Goal: Book appointment/travel/reservation

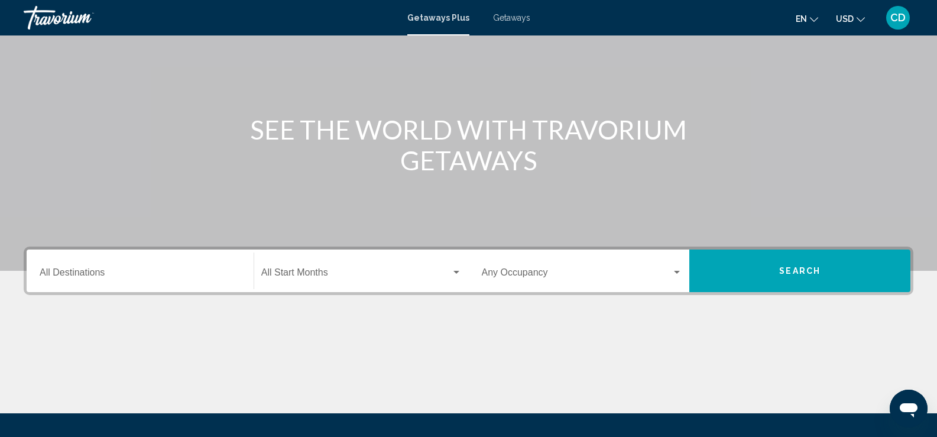
scroll to position [205, 0]
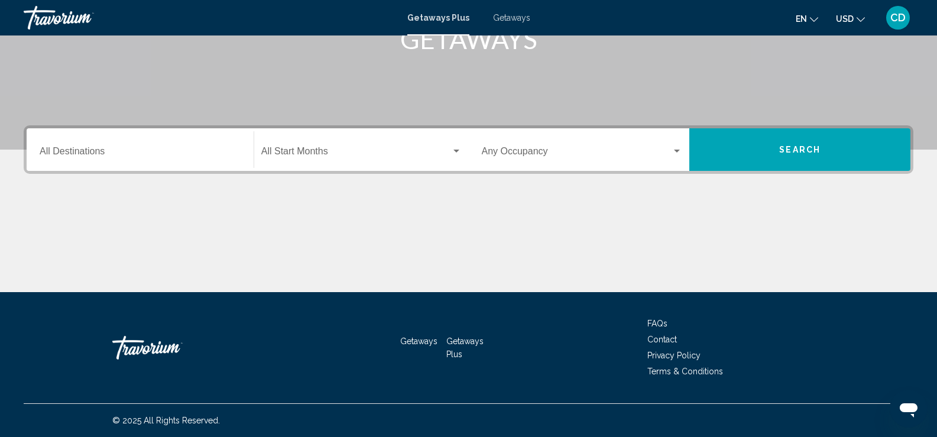
click at [125, 160] on div "Destination All Destinations" at bounding box center [140, 149] width 201 height 37
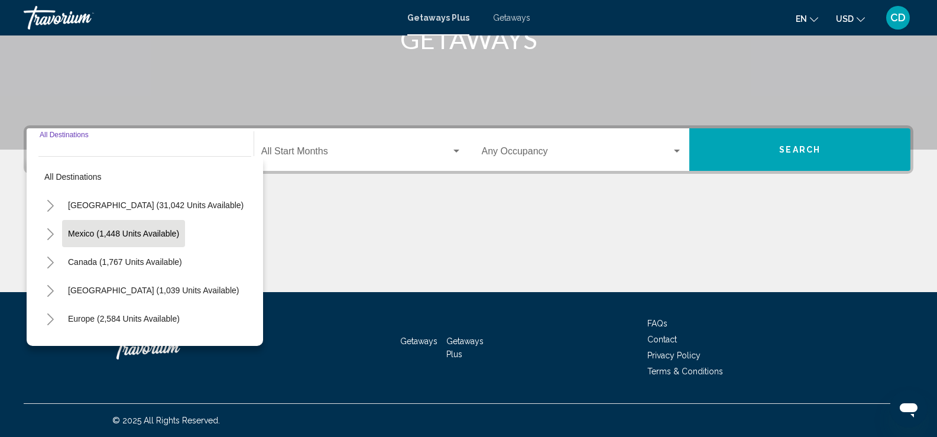
click at [117, 227] on button "Mexico (1,448 units available)" at bounding box center [123, 233] width 123 height 27
type input "**********"
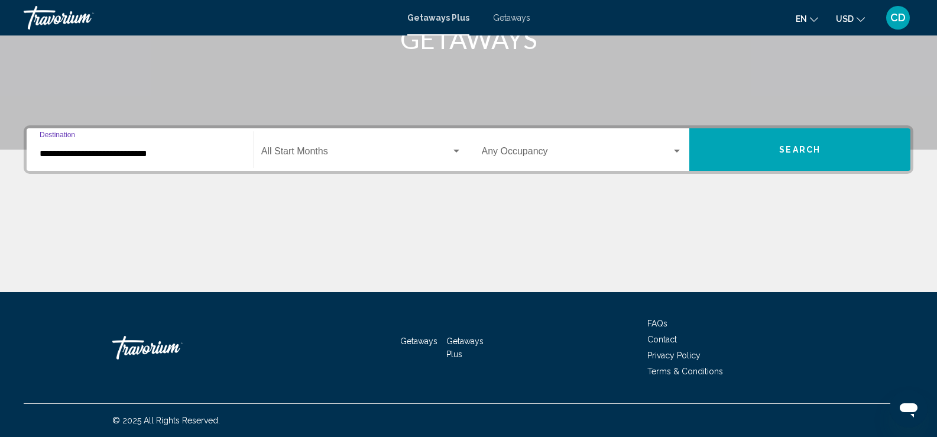
click at [445, 150] on span "Search widget" at bounding box center [356, 153] width 190 height 11
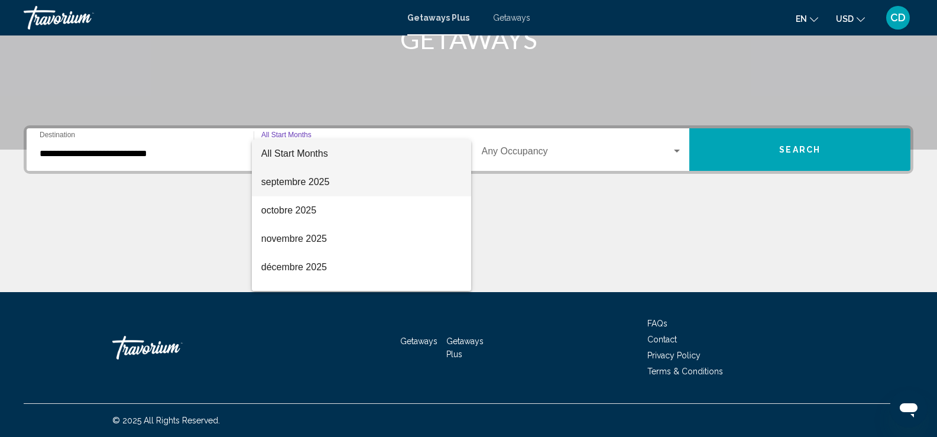
click at [374, 180] on span "septembre 2025" at bounding box center [361, 182] width 200 height 28
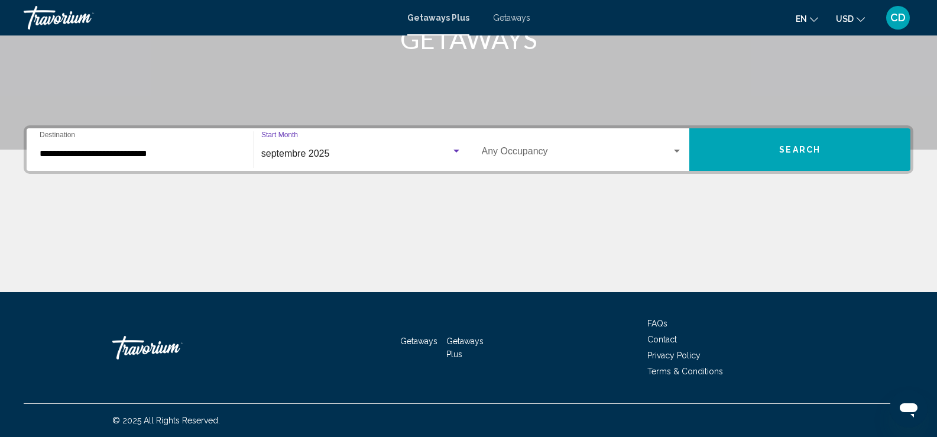
click at [611, 151] on span "Search widget" at bounding box center [577, 153] width 190 height 11
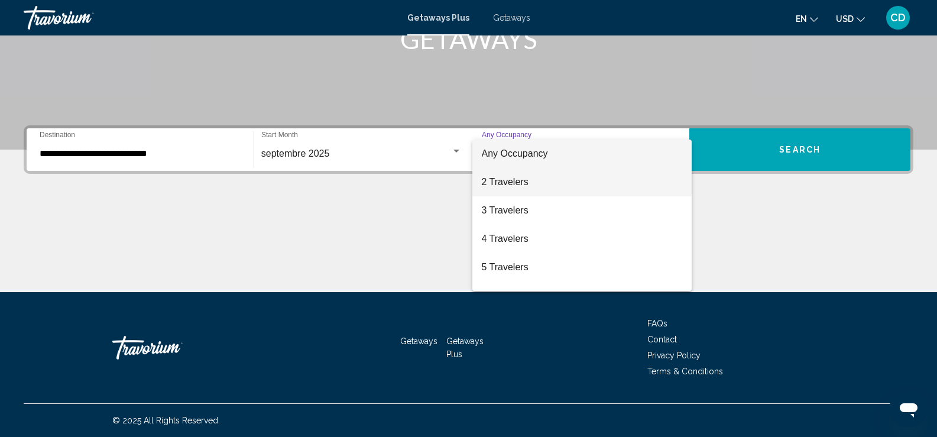
click at [541, 183] on span "2 Travelers" at bounding box center [582, 182] width 201 height 28
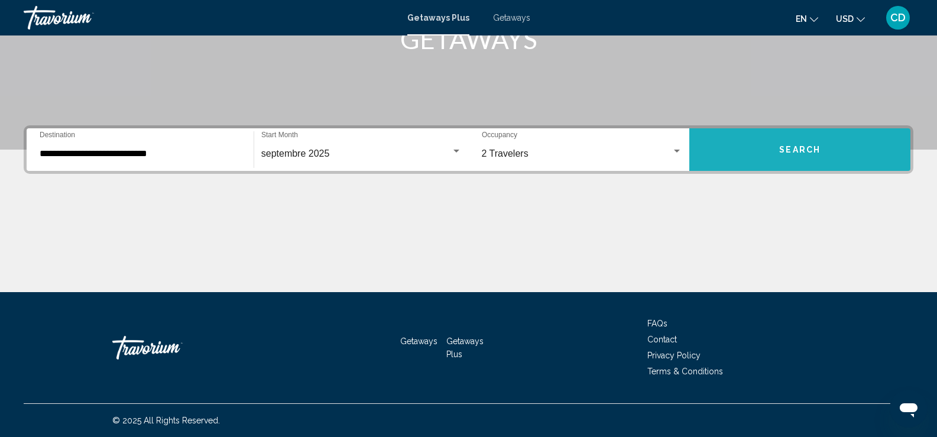
click at [812, 135] on button "Search" at bounding box center [799, 149] width 221 height 43
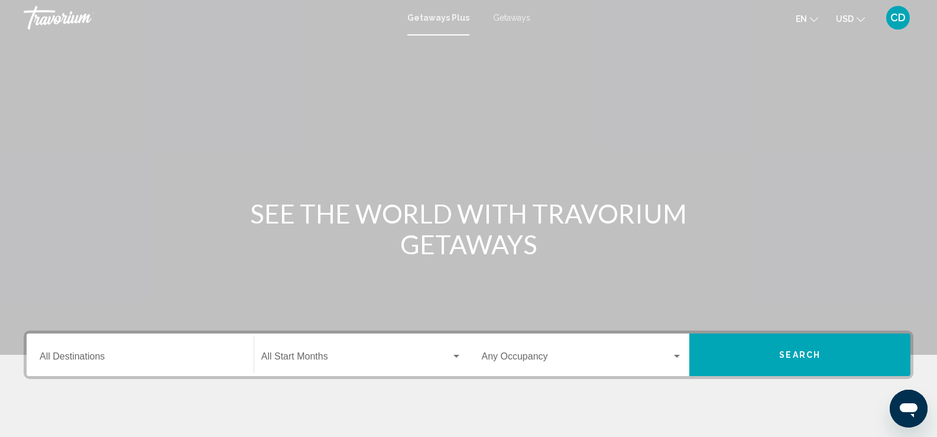
click at [158, 351] on div "Destination All Destinations" at bounding box center [140, 354] width 201 height 37
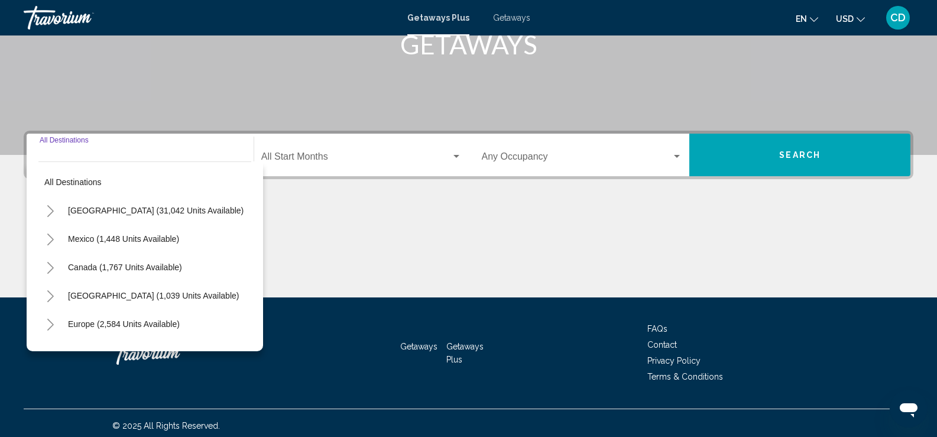
scroll to position [205, 0]
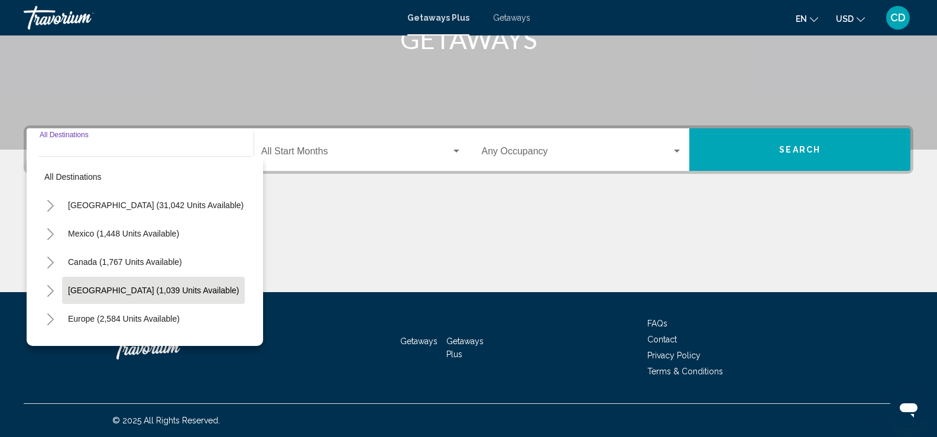
click at [185, 293] on span "[GEOGRAPHIC_DATA] (1,039 units available)" at bounding box center [153, 289] width 171 height 9
type input "**********"
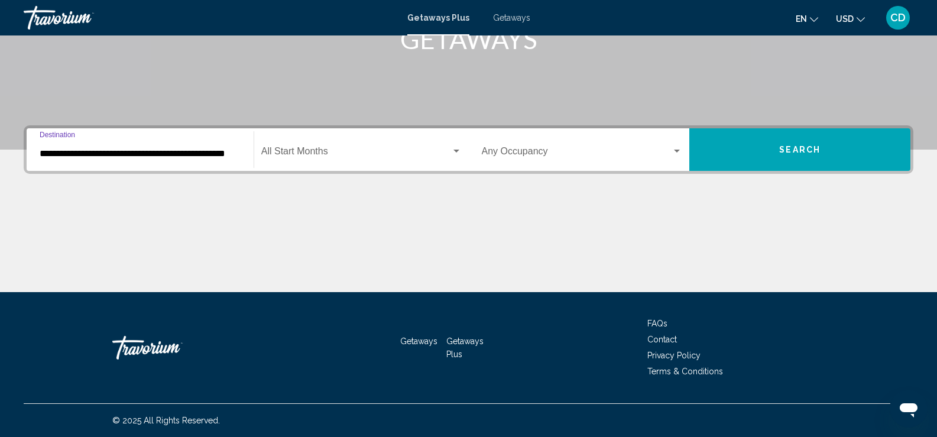
click at [359, 147] on div "Start Month All Start Months" at bounding box center [361, 149] width 200 height 37
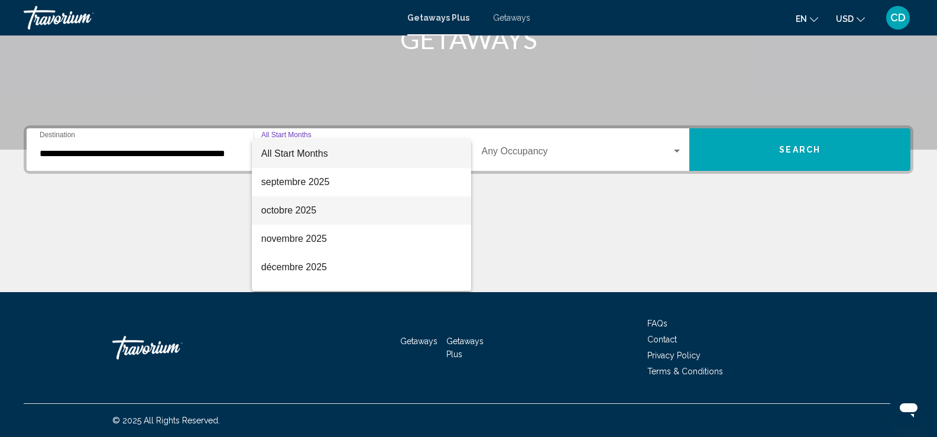
click at [328, 219] on span "octobre 2025" at bounding box center [361, 210] width 200 height 28
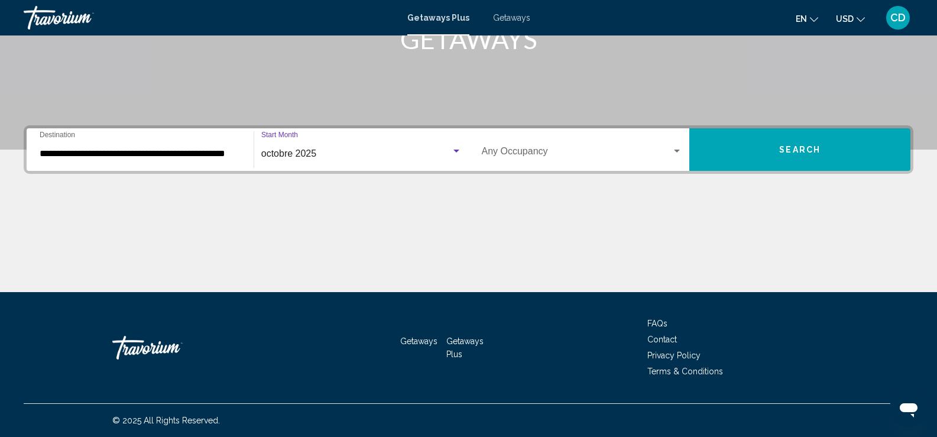
click at [583, 142] on div "Occupancy Any Occupancy" at bounding box center [582, 149] width 201 height 37
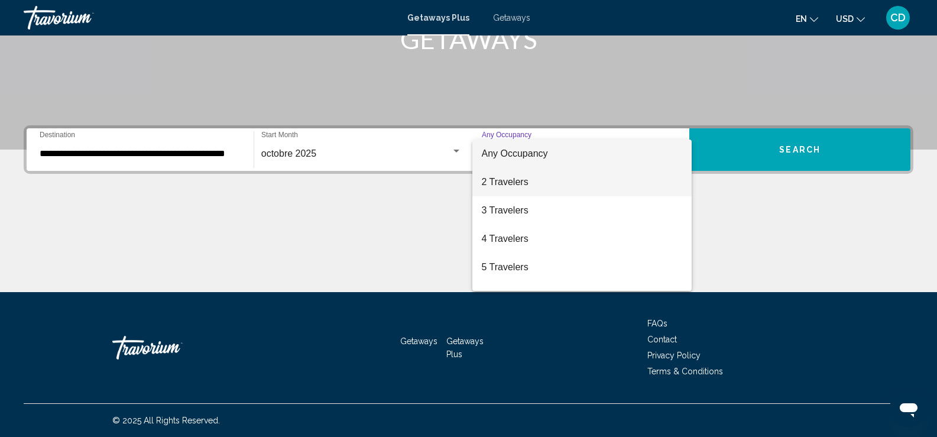
click at [530, 182] on span "2 Travelers" at bounding box center [582, 182] width 201 height 28
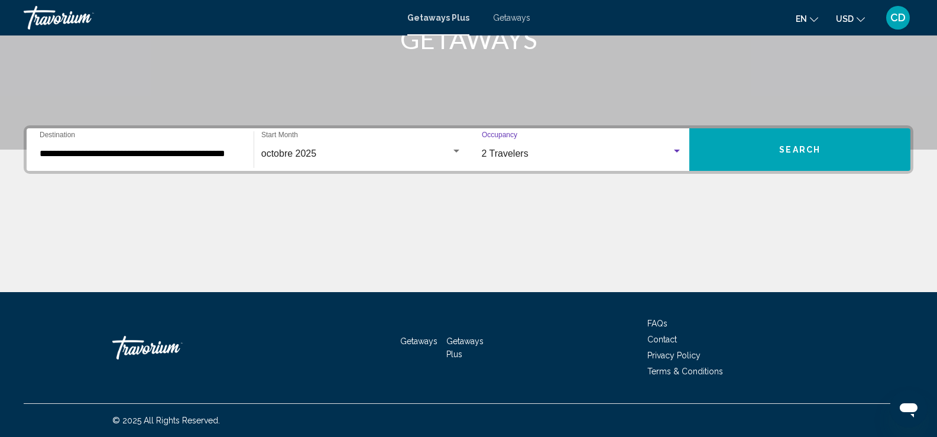
click at [850, 135] on button "Search" at bounding box center [799, 149] width 221 height 43
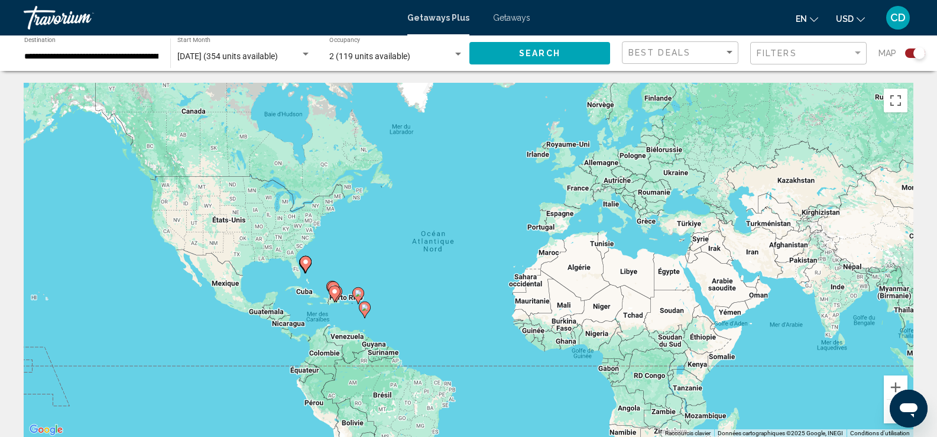
click at [855, 20] on button "USD USD ($) MXN (Mex$) CAD (Can$) GBP (£) EUR (€) AUD (A$) NZD (NZ$) CNY (CN¥)" at bounding box center [850, 18] width 29 height 17
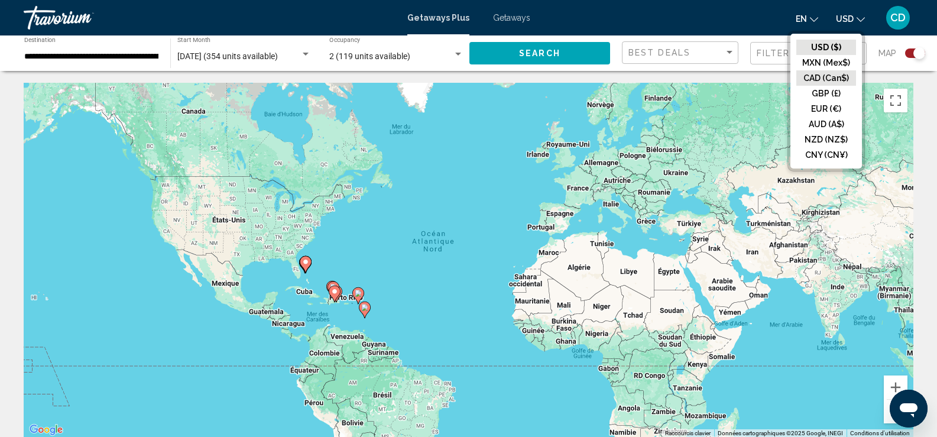
click at [822, 74] on button "CAD (Can$)" at bounding box center [826, 77] width 60 height 15
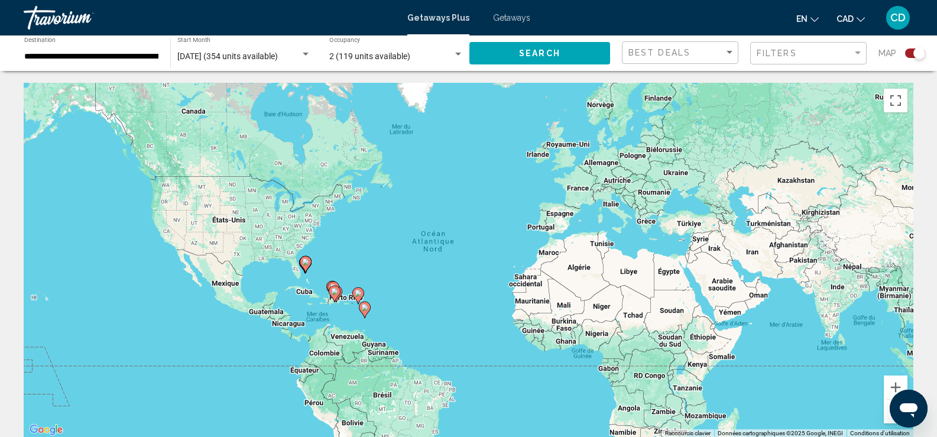
click at [845, 12] on button "CAD USD ($) MXN (Mex$) CAD (Can$) GBP (£) EUR (€) AUD (A$) NZD (NZ$) CNY (CN¥)" at bounding box center [850, 18] width 28 height 17
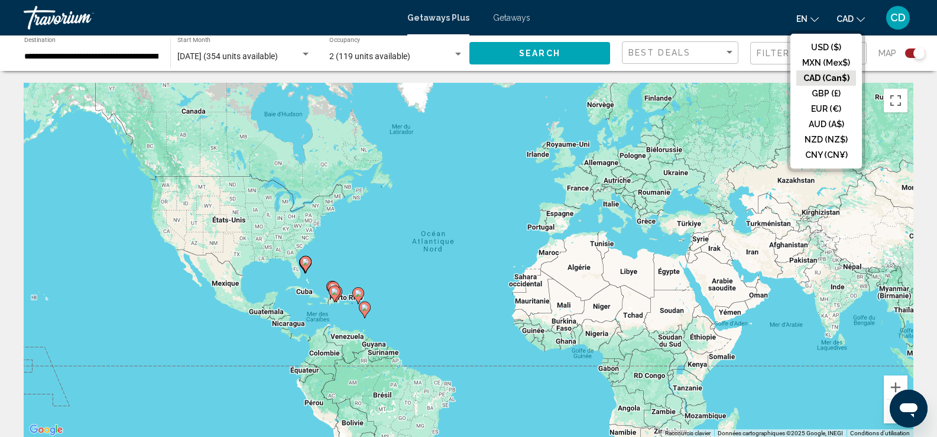
click at [822, 76] on button "CAD (Can$)" at bounding box center [826, 77] width 60 height 15
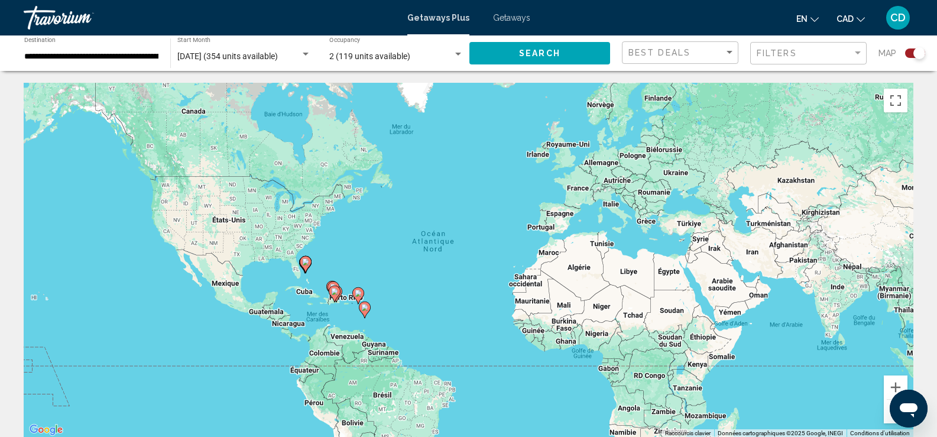
click at [849, 17] on span "CAD" at bounding box center [844, 18] width 17 height 9
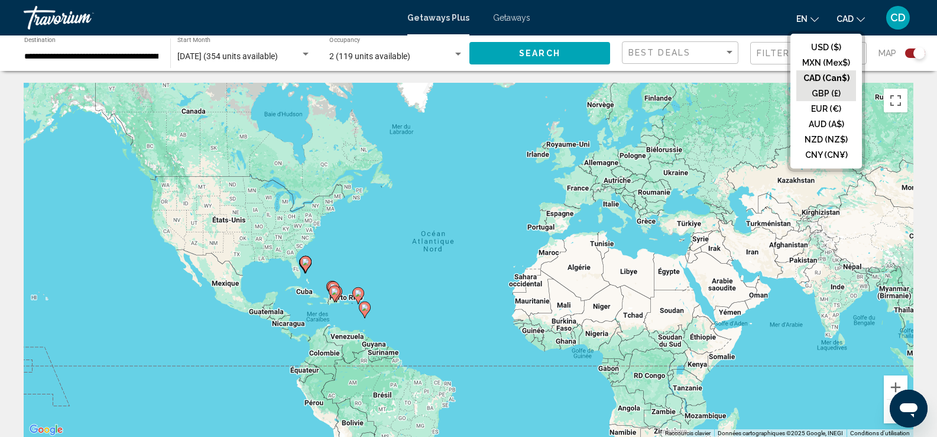
click at [818, 95] on button "GBP (£)" at bounding box center [826, 93] width 60 height 15
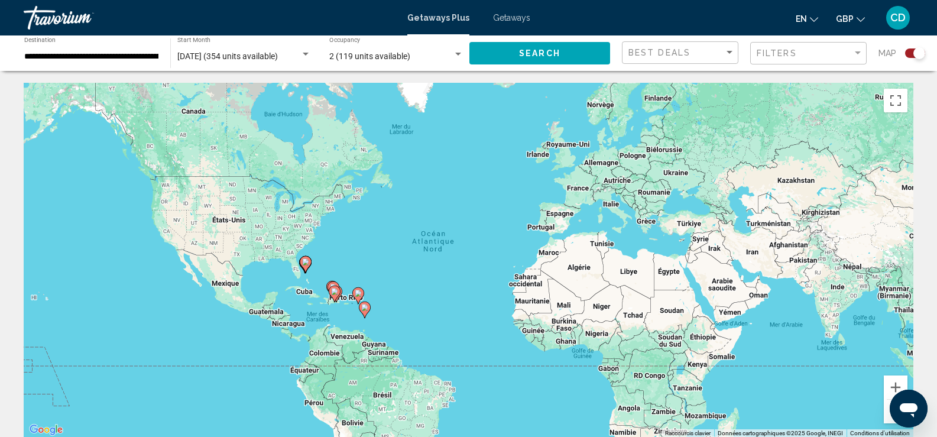
click at [847, 11] on button "GBP USD ($) MXN (Mex$) CAD (Can$) GBP (£) EUR (€) AUD (A$) NZD (NZ$) CNY (CN¥)" at bounding box center [850, 18] width 29 height 17
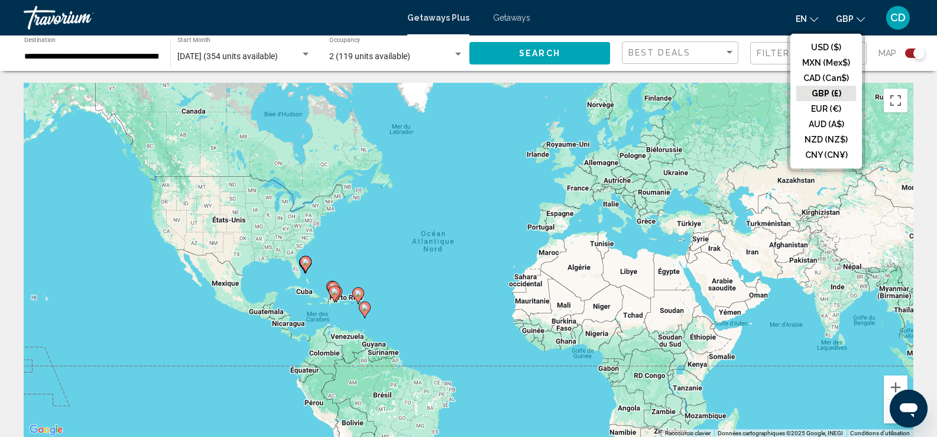
click at [819, 72] on button "CAD (Can$)" at bounding box center [826, 77] width 60 height 15
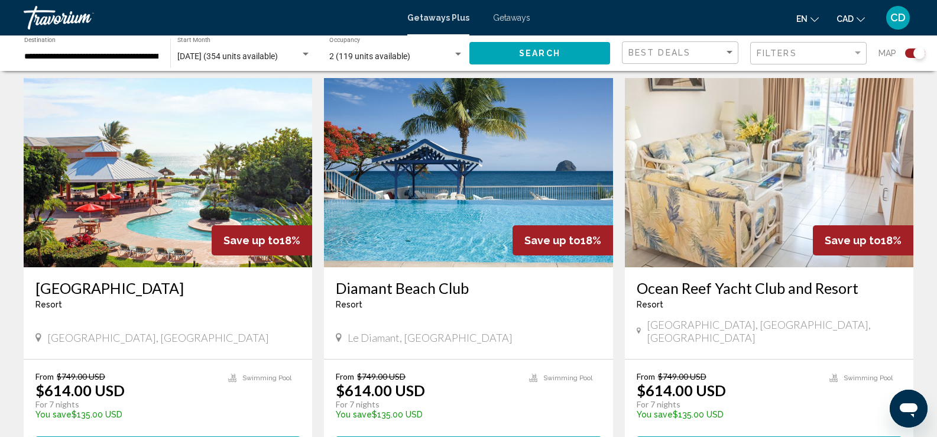
scroll to position [828, 0]
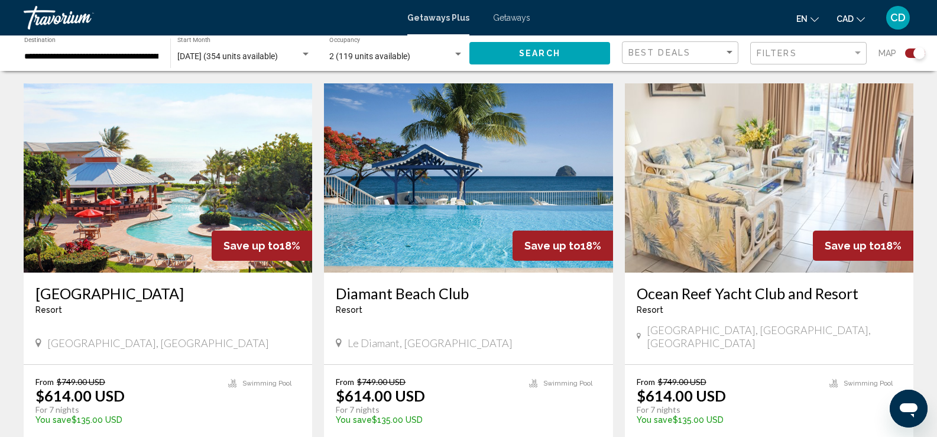
click at [241, 239] on span "Save up to" at bounding box center [251, 245] width 56 height 12
click at [127, 284] on h3 "[GEOGRAPHIC_DATA]" at bounding box center [167, 293] width 265 height 18
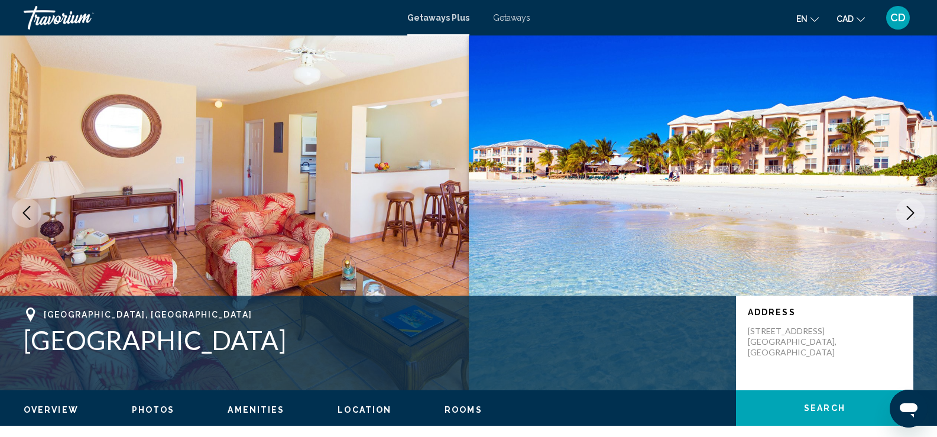
click at [912, 213] on icon "Next image" at bounding box center [910, 213] width 14 height 14
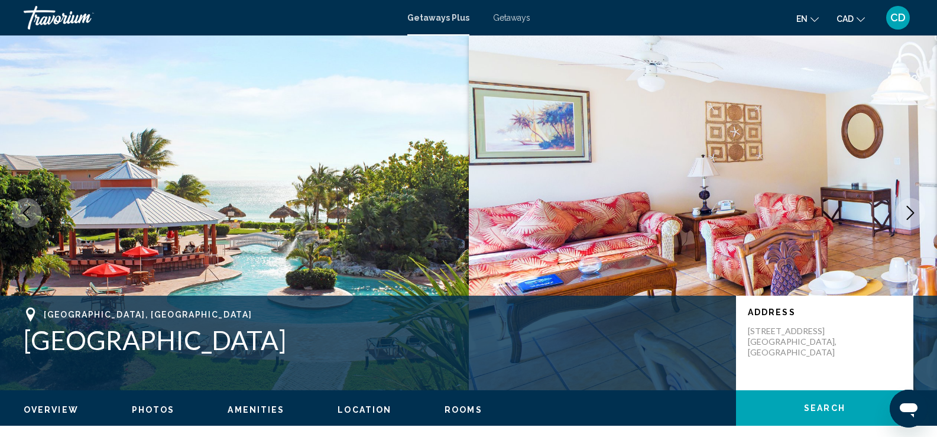
click at [912, 213] on icon "Next image" at bounding box center [910, 213] width 14 height 14
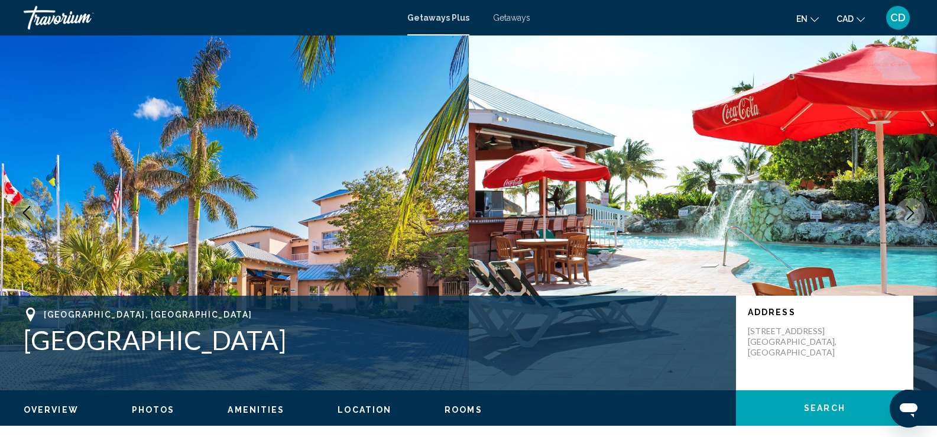
click at [912, 212] on icon "Next image" at bounding box center [910, 213] width 14 height 14
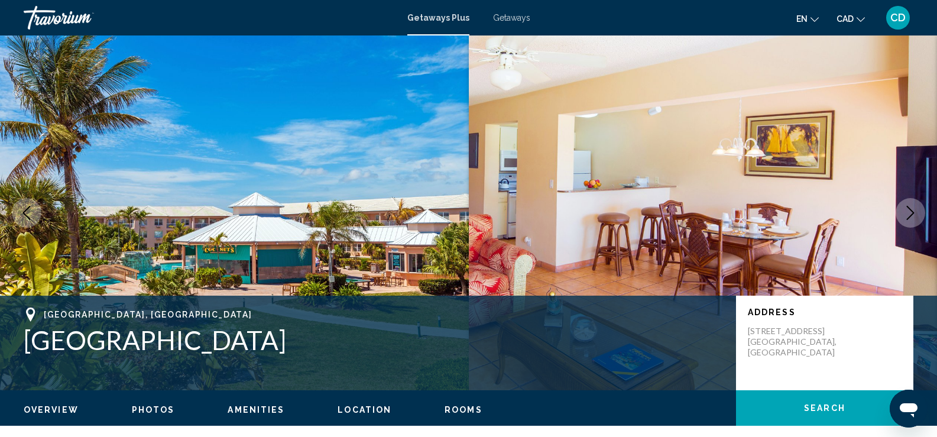
click at [912, 212] on icon "Next image" at bounding box center [910, 213] width 14 height 14
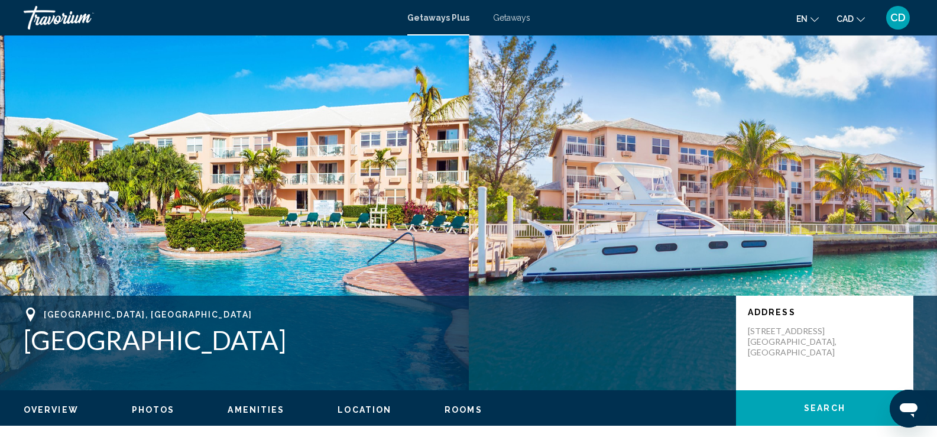
click at [25, 217] on icon "Previous image" at bounding box center [27, 213] width 14 height 14
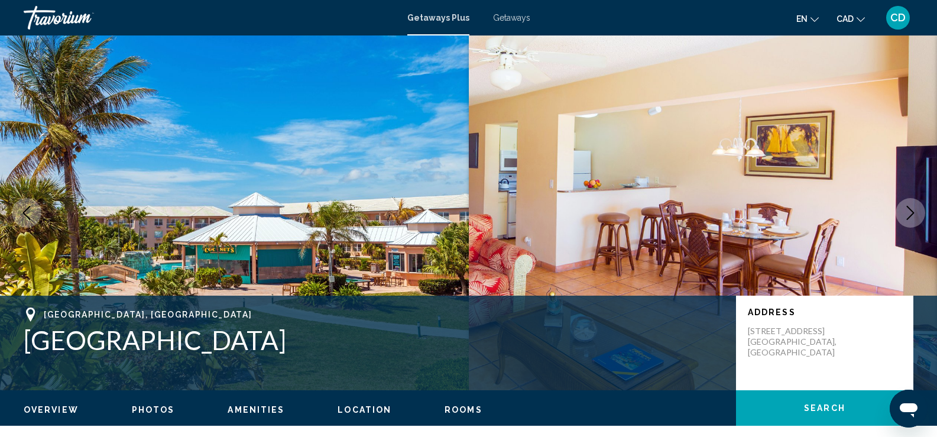
click at [27, 219] on icon "Previous image" at bounding box center [27, 213] width 14 height 14
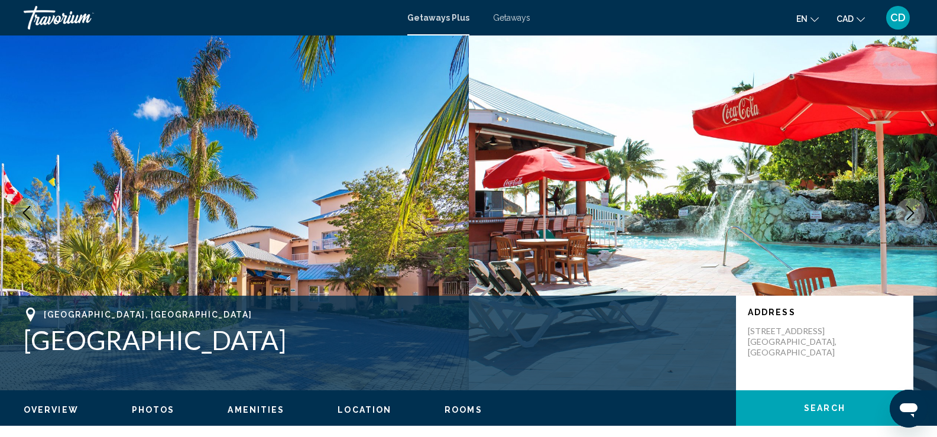
click at [28, 219] on icon "Previous image" at bounding box center [27, 213] width 14 height 14
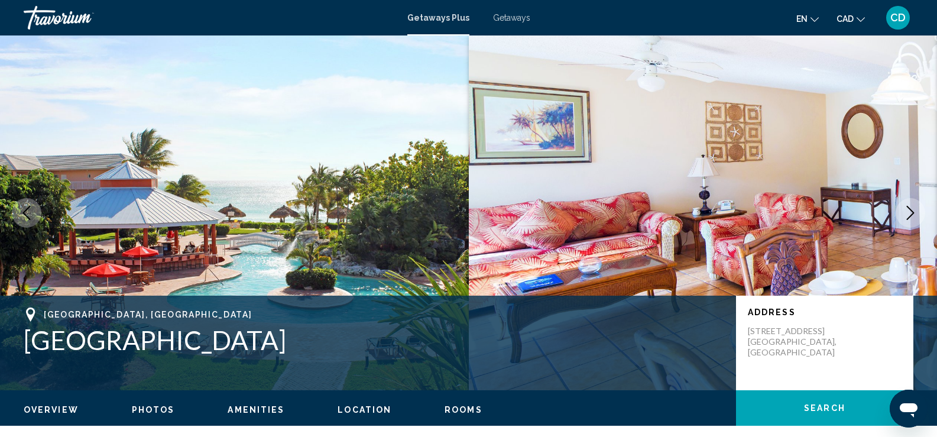
click at [918, 216] on button "Next image" at bounding box center [911, 213] width 30 height 30
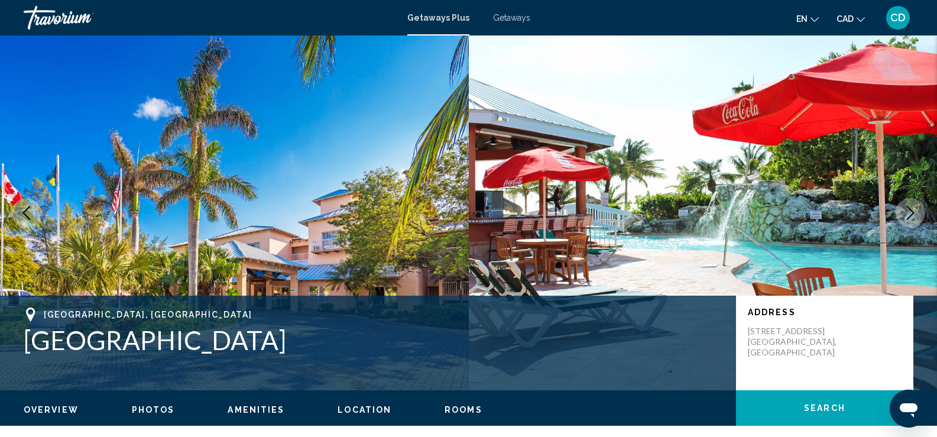
click at [917, 216] on button "Next image" at bounding box center [911, 213] width 30 height 30
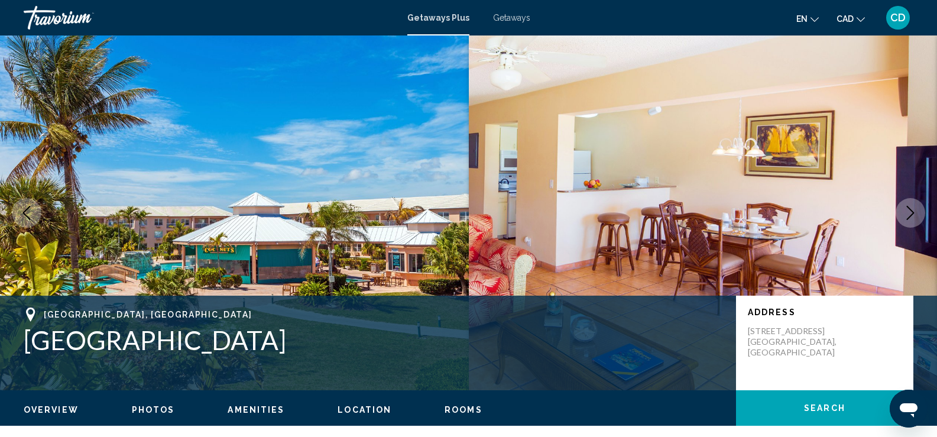
click at [916, 215] on icon "Next image" at bounding box center [910, 213] width 14 height 14
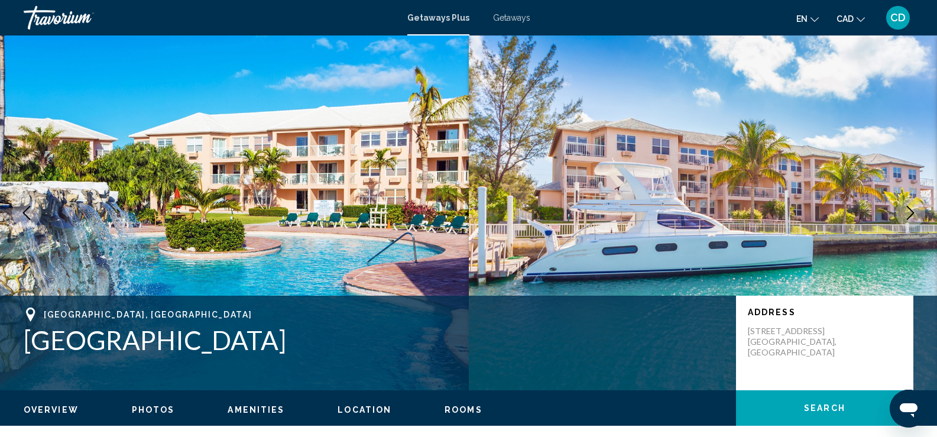
click at [915, 215] on icon "Next image" at bounding box center [910, 213] width 14 height 14
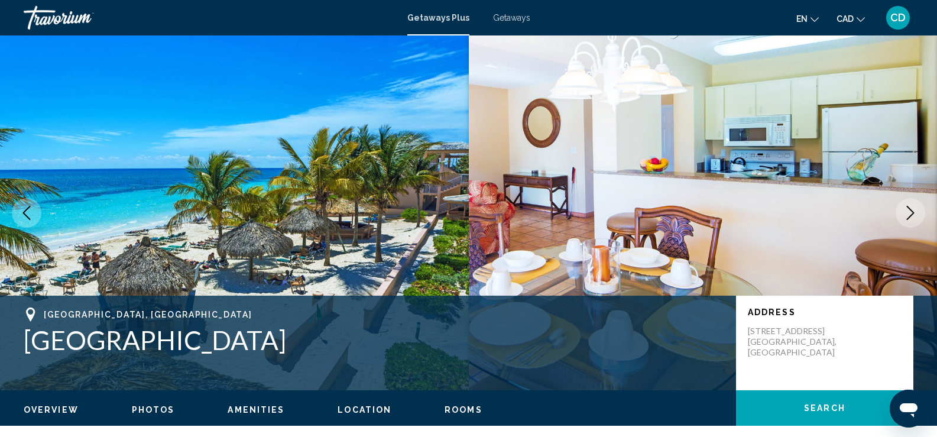
click at [914, 215] on icon "Next image" at bounding box center [910, 213] width 14 height 14
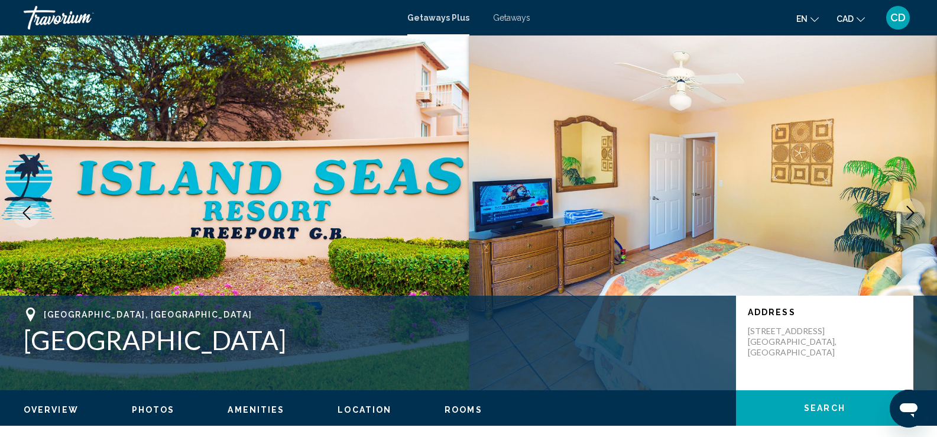
click at [17, 180] on img "Main content" at bounding box center [234, 212] width 469 height 355
drag, startPoint x: 47, startPoint y: 215, endPoint x: 38, endPoint y: 219, distance: 9.3
click at [46, 215] on img "Main content" at bounding box center [234, 212] width 469 height 355
click at [33, 218] on icon "Previous image" at bounding box center [27, 213] width 14 height 14
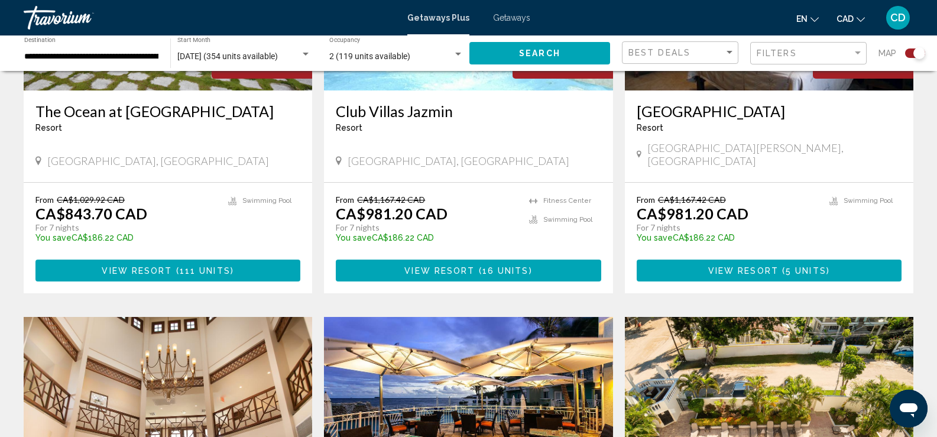
scroll to position [591, 0]
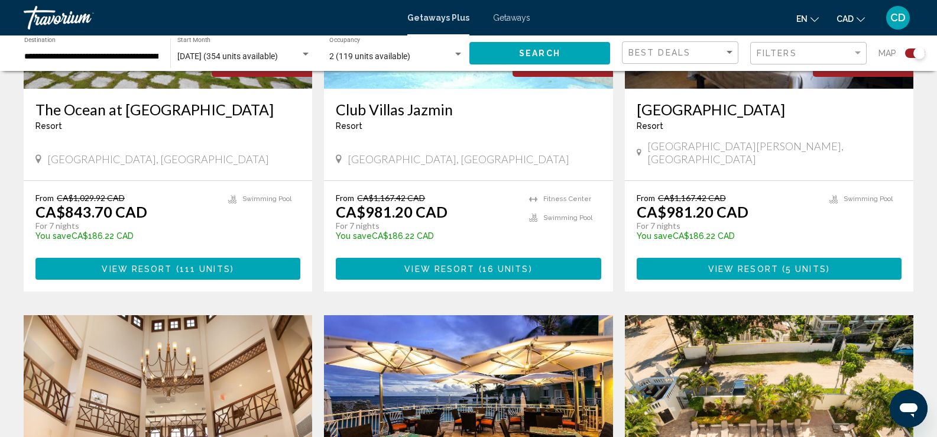
click at [207, 264] on span "111 units" at bounding box center [205, 268] width 51 height 9
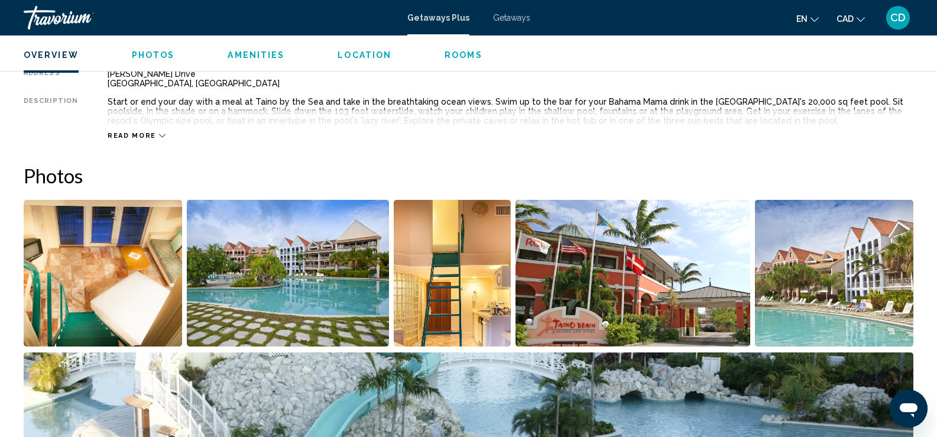
scroll to position [414, 0]
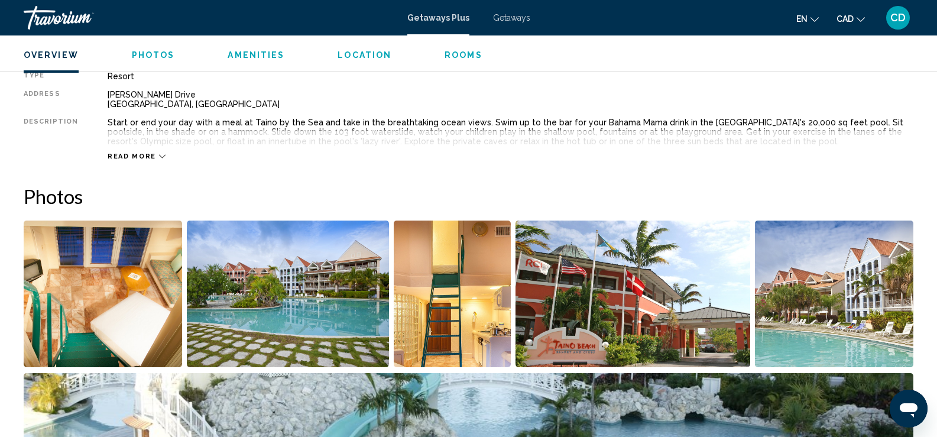
click at [126, 154] on span "Read more" at bounding box center [132, 157] width 48 height 8
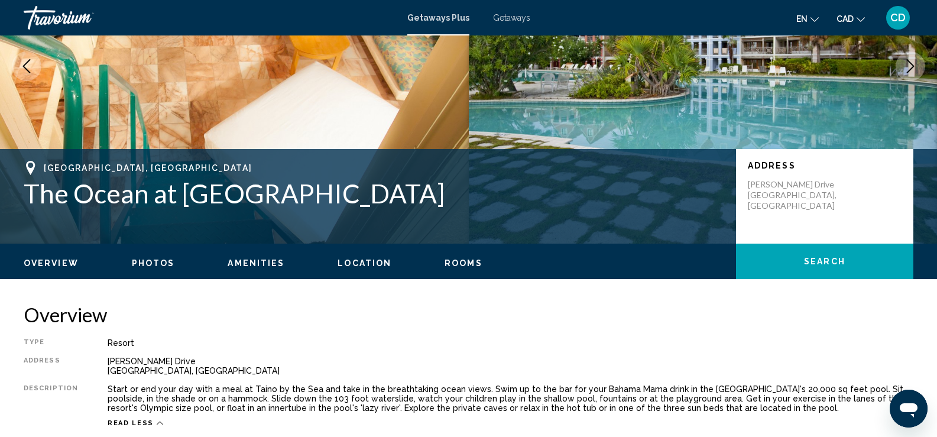
scroll to position [0, 0]
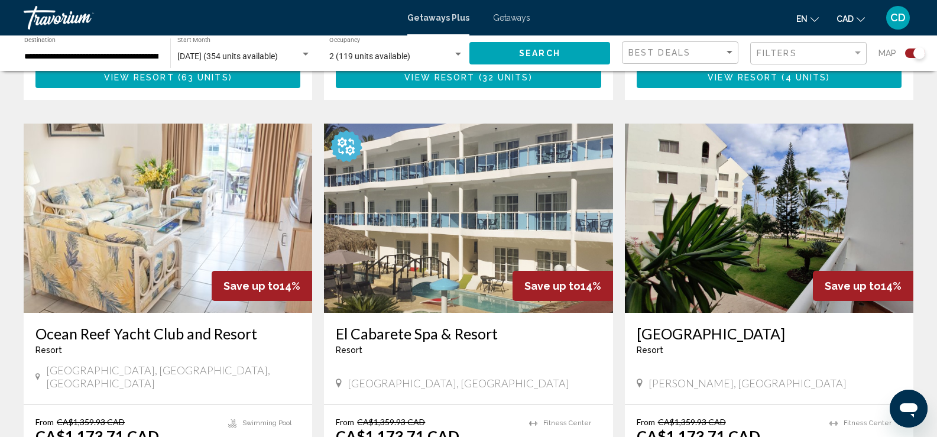
scroll to position [1832, 0]
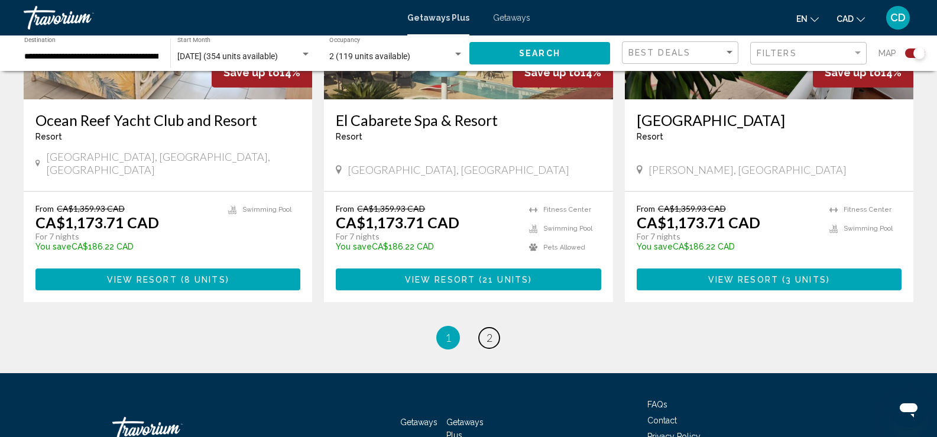
click at [486, 331] on span "2" at bounding box center [489, 337] width 6 height 13
